Goal: Task Accomplishment & Management: Manage account settings

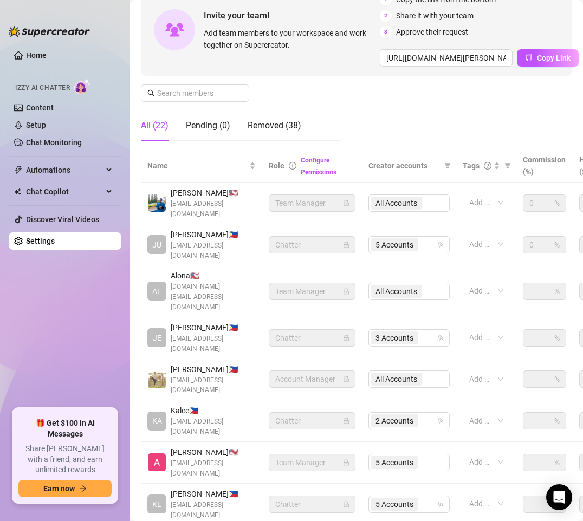
scroll to position [162, 0]
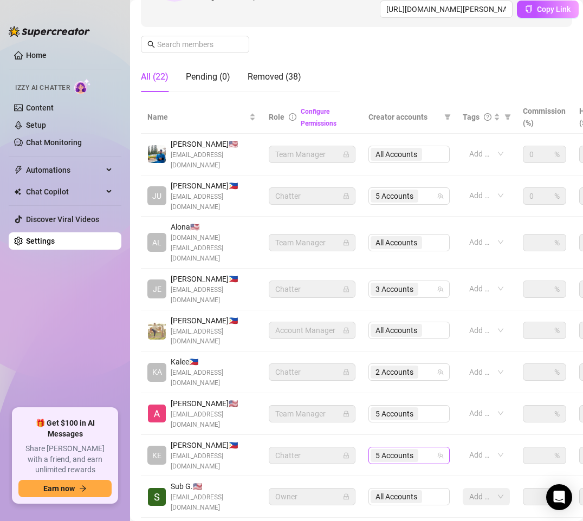
click at [430, 448] on div "5 Accounts" at bounding box center [403, 455] width 66 height 15
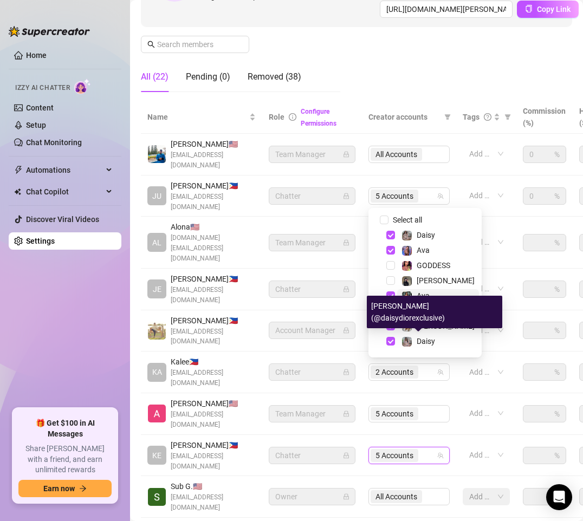
scroll to position [28, 0]
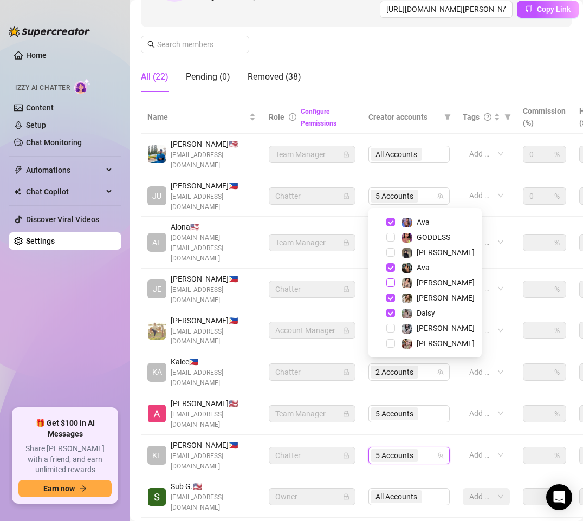
click at [390, 284] on span "Select tree node" at bounding box center [390, 282] width 9 height 9
click at [435, 485] on div "Name Role Configure Permissions Creator accounts Tags Commission (%) Hourly rat…" at bounding box center [356, 345] width 431 height 489
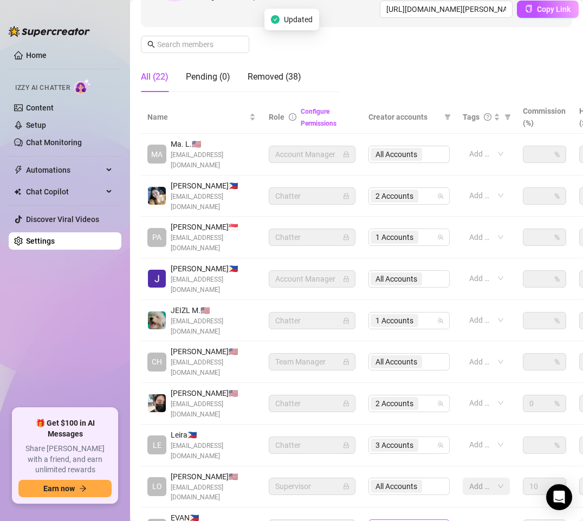
click at [429, 521] on div "2 Accounts" at bounding box center [403, 528] width 66 height 15
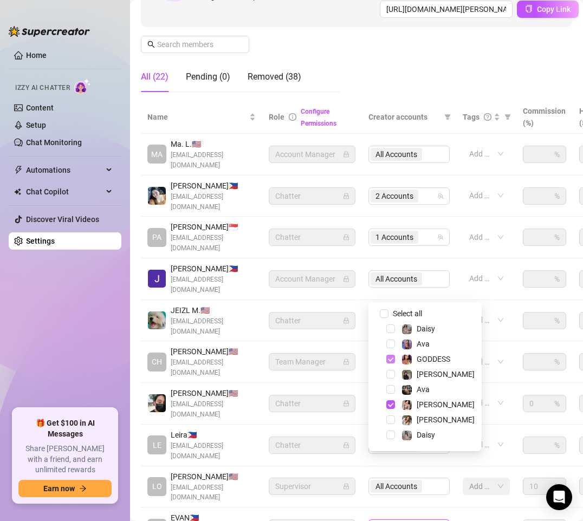
click at [389, 359] on span "Select tree node" at bounding box center [390, 359] width 9 height 9
click at [389, 405] on span "Select tree node" at bounding box center [390, 404] width 9 height 9
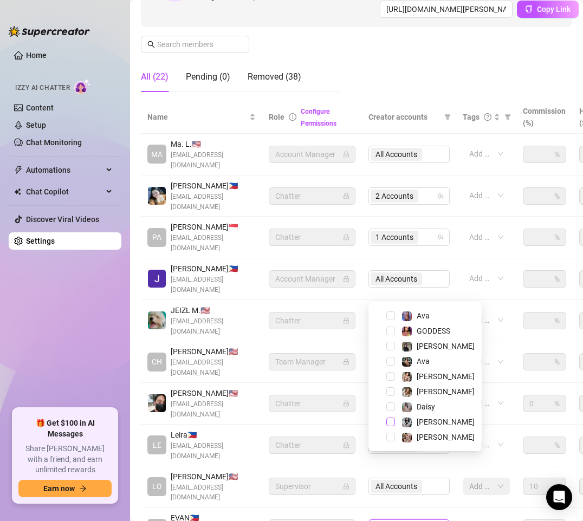
click at [391, 424] on span "Select tree node" at bounding box center [390, 422] width 9 height 9
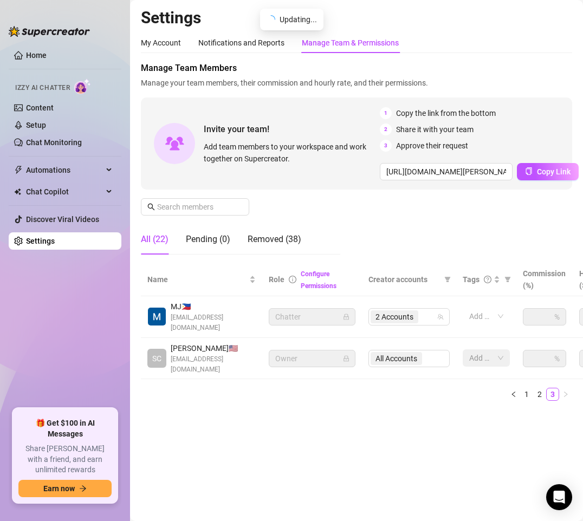
scroll to position [0, 0]
click at [431, 316] on div "2 Accounts" at bounding box center [403, 316] width 66 height 15
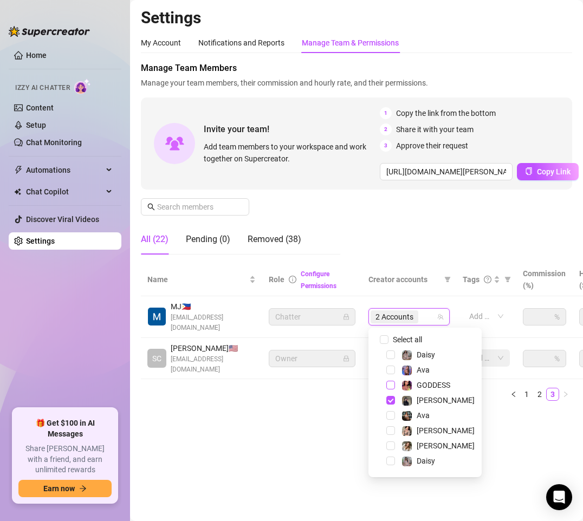
click at [388, 388] on span "Select tree node" at bounding box center [390, 385] width 9 height 9
click at [294, 436] on main "Settings My Account Notifications and Reports Manage Team & Permissions Profile…" at bounding box center [356, 260] width 453 height 521
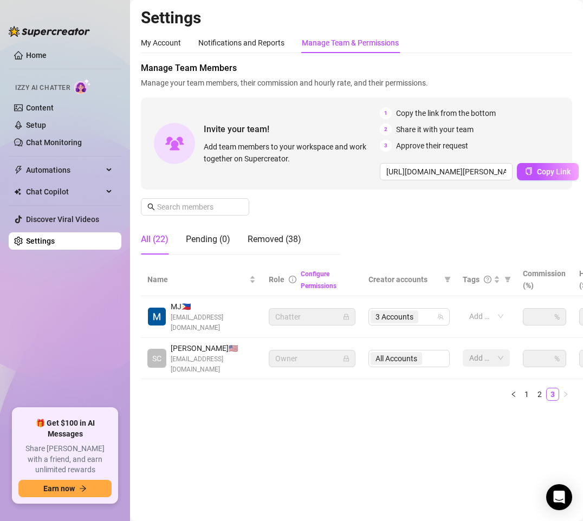
click at [357, 440] on main "Settings My Account Notifications and Reports Manage Team & Permissions Profile…" at bounding box center [356, 260] width 453 height 521
click at [58, 380] on ul "Home Izzy AI Chatter Content Setup Chat Monitoring Automations Chat Copilot Dis…" at bounding box center [65, 223] width 113 height 362
click at [291, 508] on main "Settings My Account Notifications and Reports Manage Team & Permissions Profile…" at bounding box center [356, 260] width 453 height 521
